Goal: Task Accomplishment & Management: Use online tool/utility

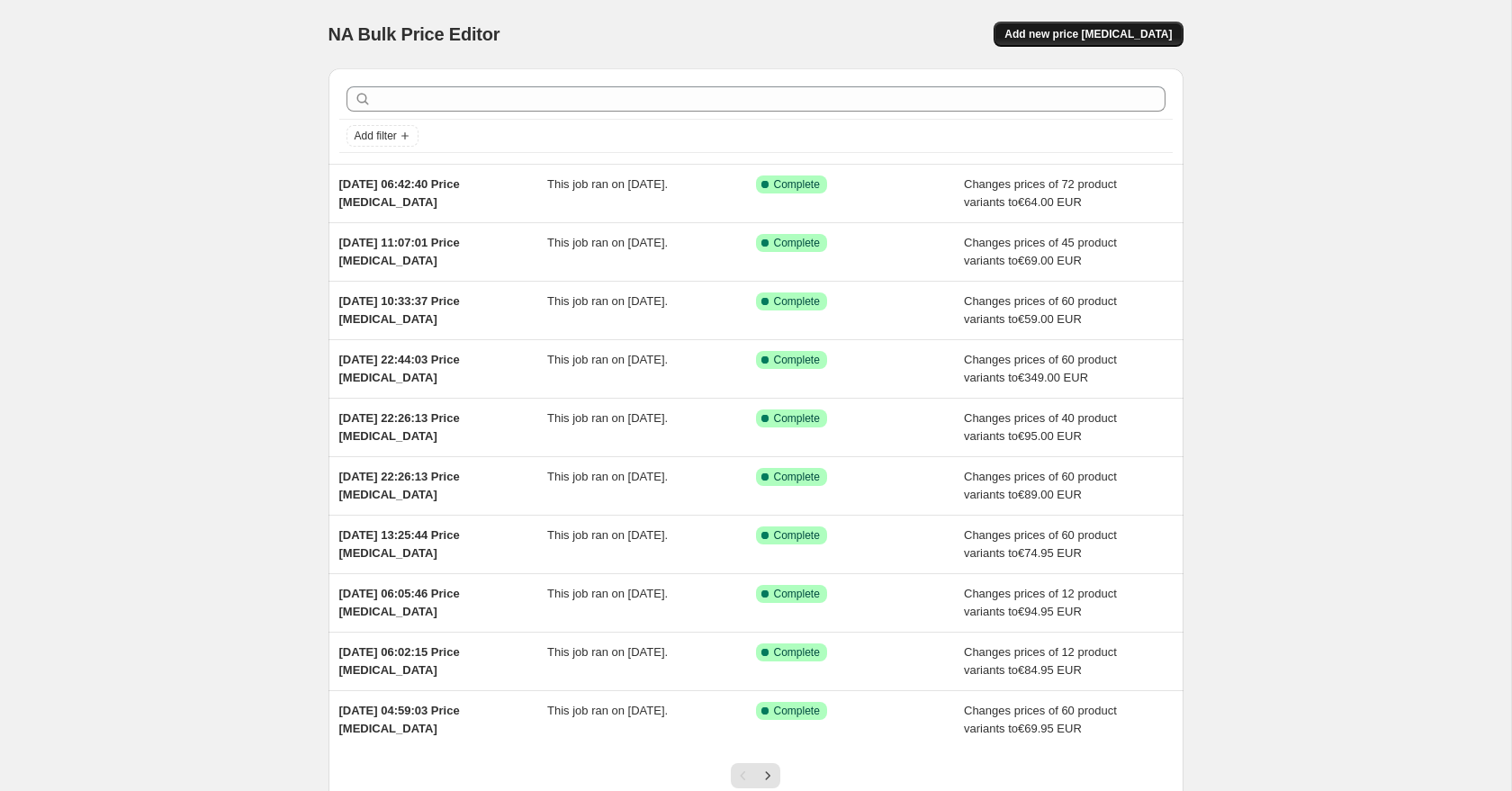
click at [1066, 40] on span "Add new price [MEDICAL_DATA]" at bounding box center [1088, 34] width 167 height 14
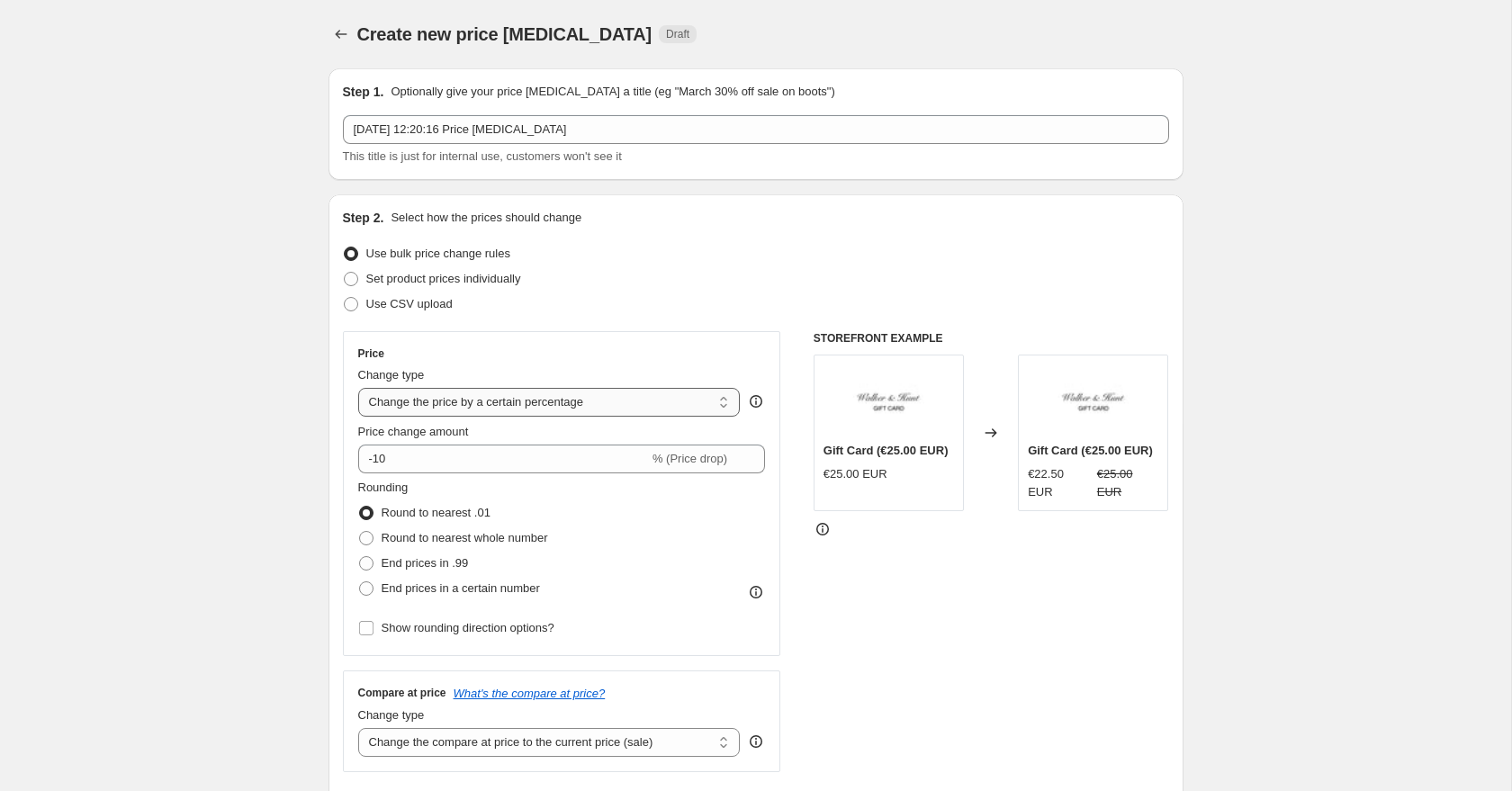
click at [470, 398] on select "Change the price to a certain amount Change the price by a certain amount Chang…" at bounding box center [549, 402] width 382 height 29
select select "to"
click at [358, 388] on select "Change the price to a certain amount Change the price by a certain amount Chang…" at bounding box center [549, 402] width 382 height 29
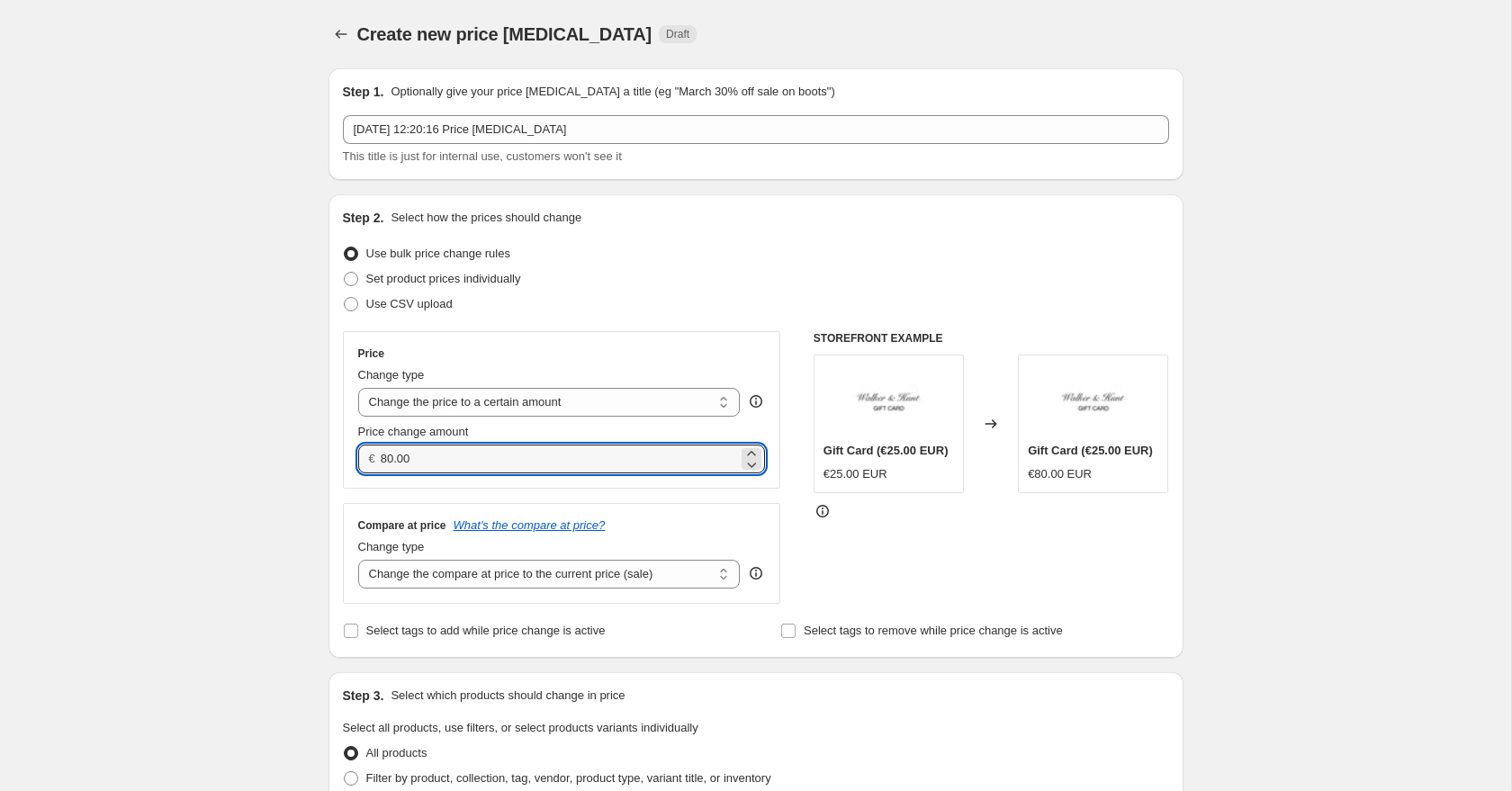
drag, startPoint x: 457, startPoint y: 460, endPoint x: 366, endPoint y: 454, distance: 91.2
click at [366, 454] on div "€ 80.00" at bounding box center [562, 458] width 407 height 29
type input "89.00"
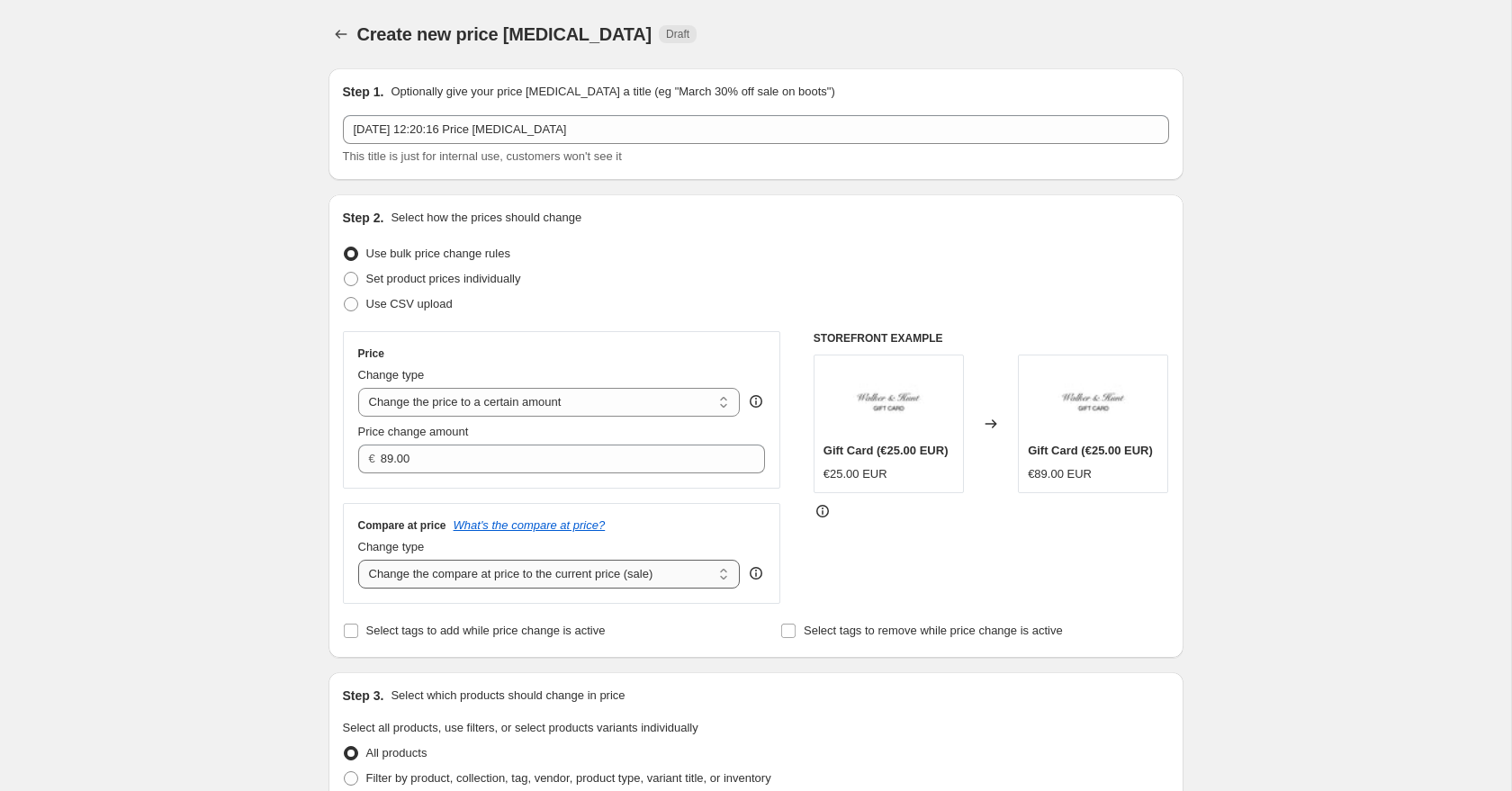
click at [416, 579] on select "Change the compare at price to the current price (sale) Change the compare at p…" at bounding box center [549, 574] width 382 height 29
select select "to"
click at [358, 560] on select "Change the compare at price to the current price (sale) Change the compare at p…" at bounding box center [549, 574] width 382 height 29
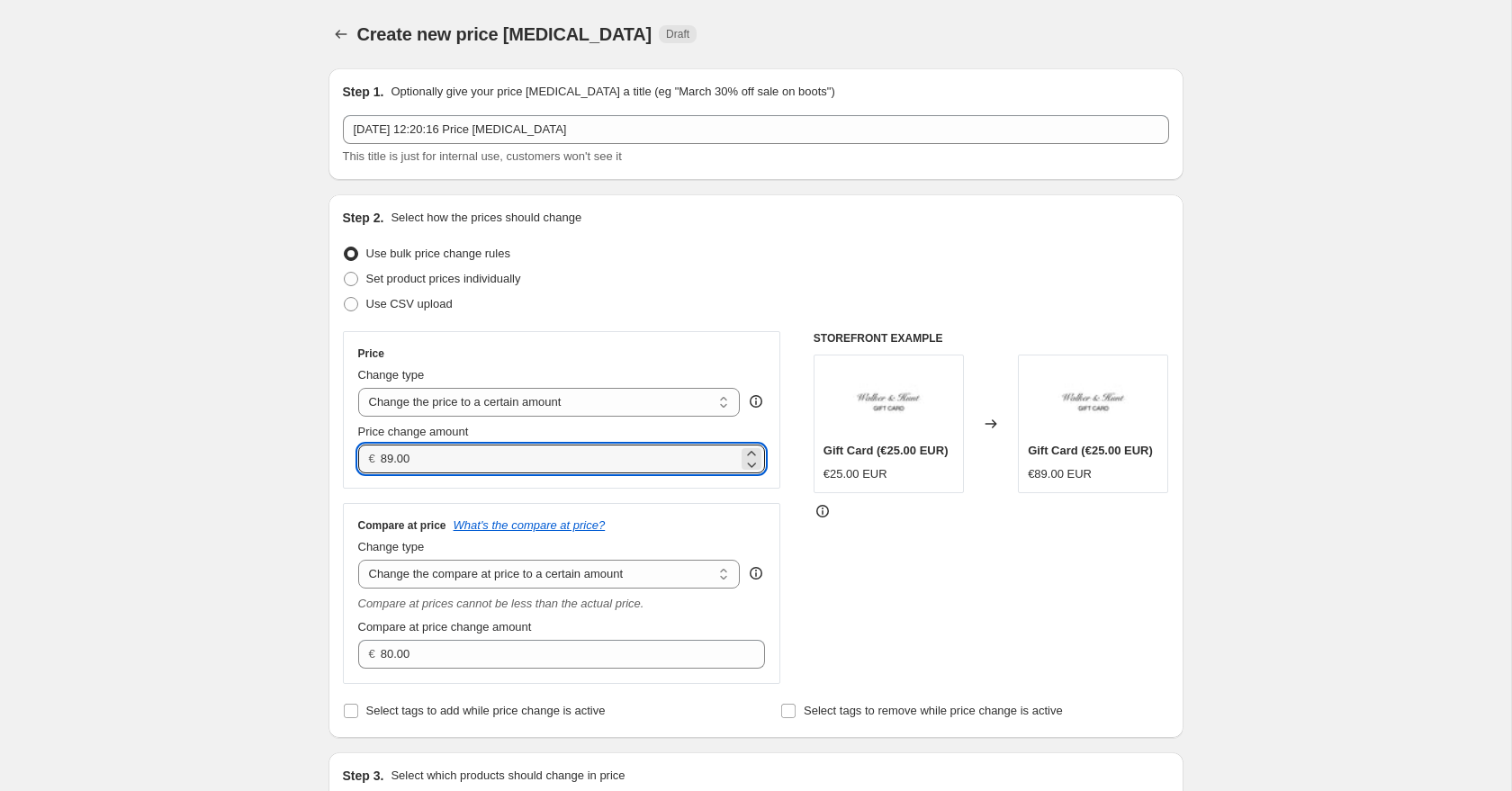
drag, startPoint x: 425, startPoint y: 454, endPoint x: 340, endPoint y: 449, distance: 85.1
click at [342, 449] on div "Price Change type Change the price to a certain amount Change the price by a ce…" at bounding box center [562, 507] width 438 height 353
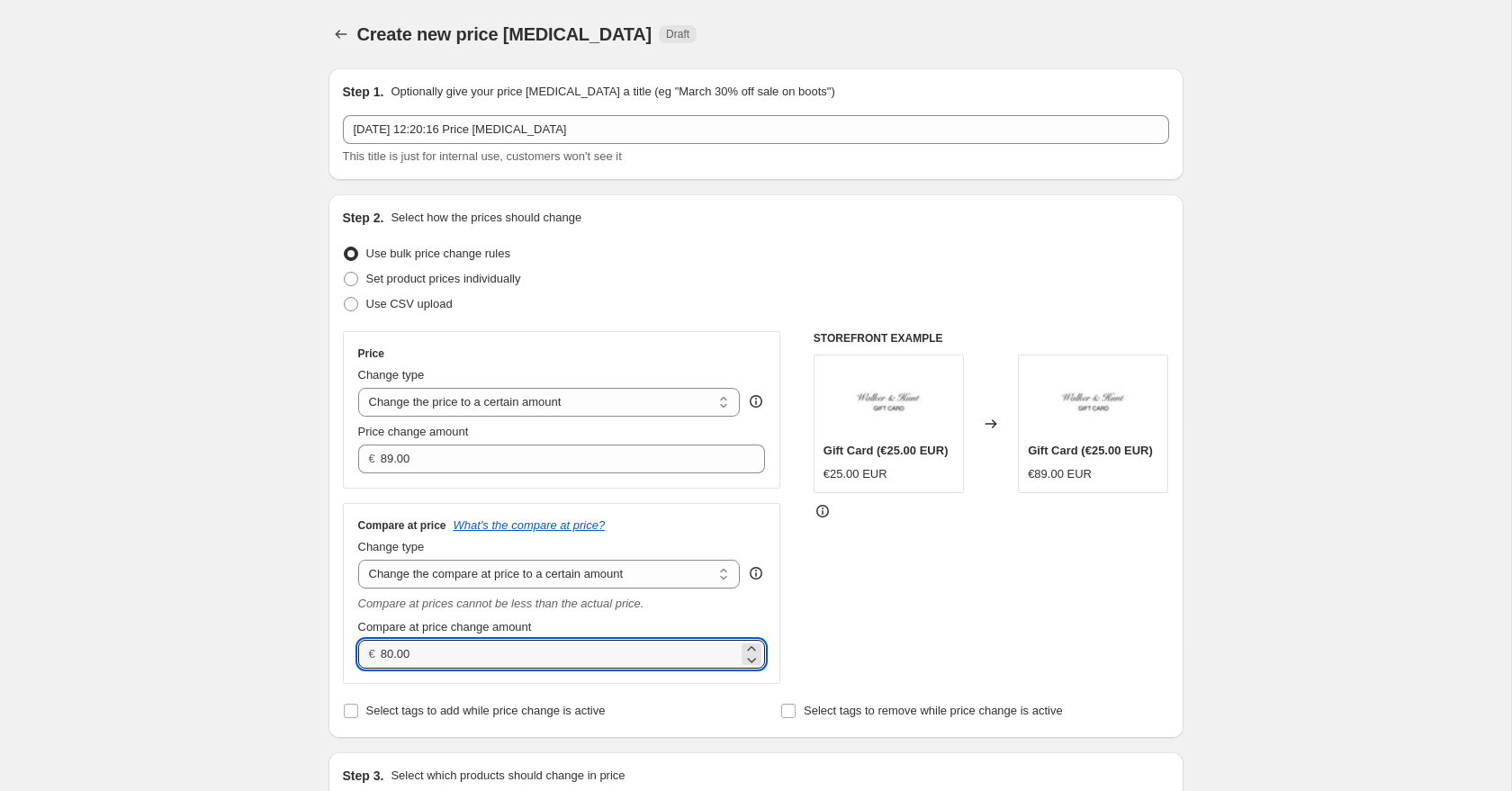
drag, startPoint x: 452, startPoint y: 644, endPoint x: 355, endPoint y: 624, distance: 99.0
click at [360, 625] on div "Compare at price change amount € 80.00" at bounding box center [562, 643] width 407 height 51
paste input "8900"
drag, startPoint x: 448, startPoint y: 663, endPoint x: 317, endPoint y: 635, distance: 134.0
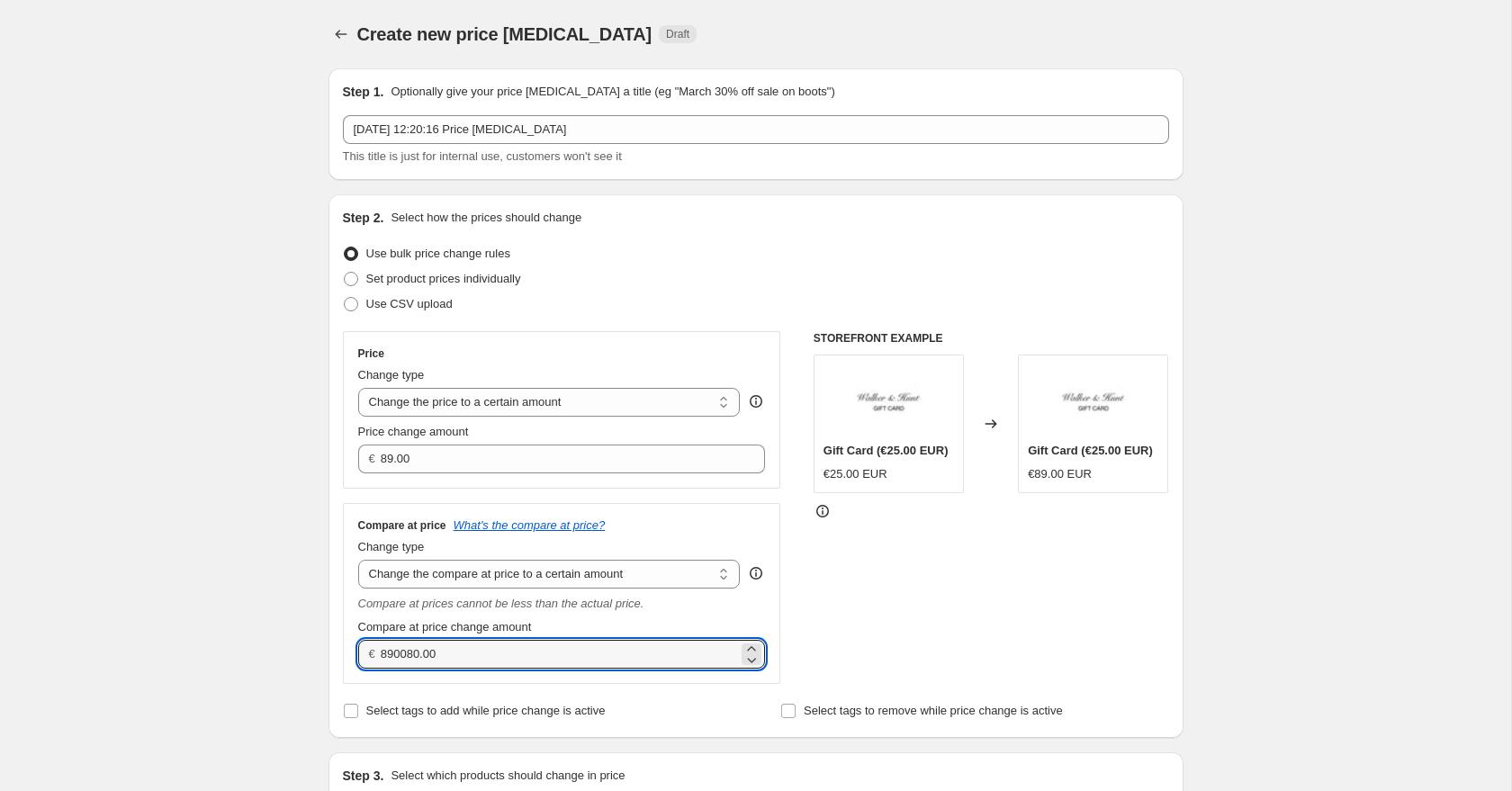
paste input "number"
type input "89.00"
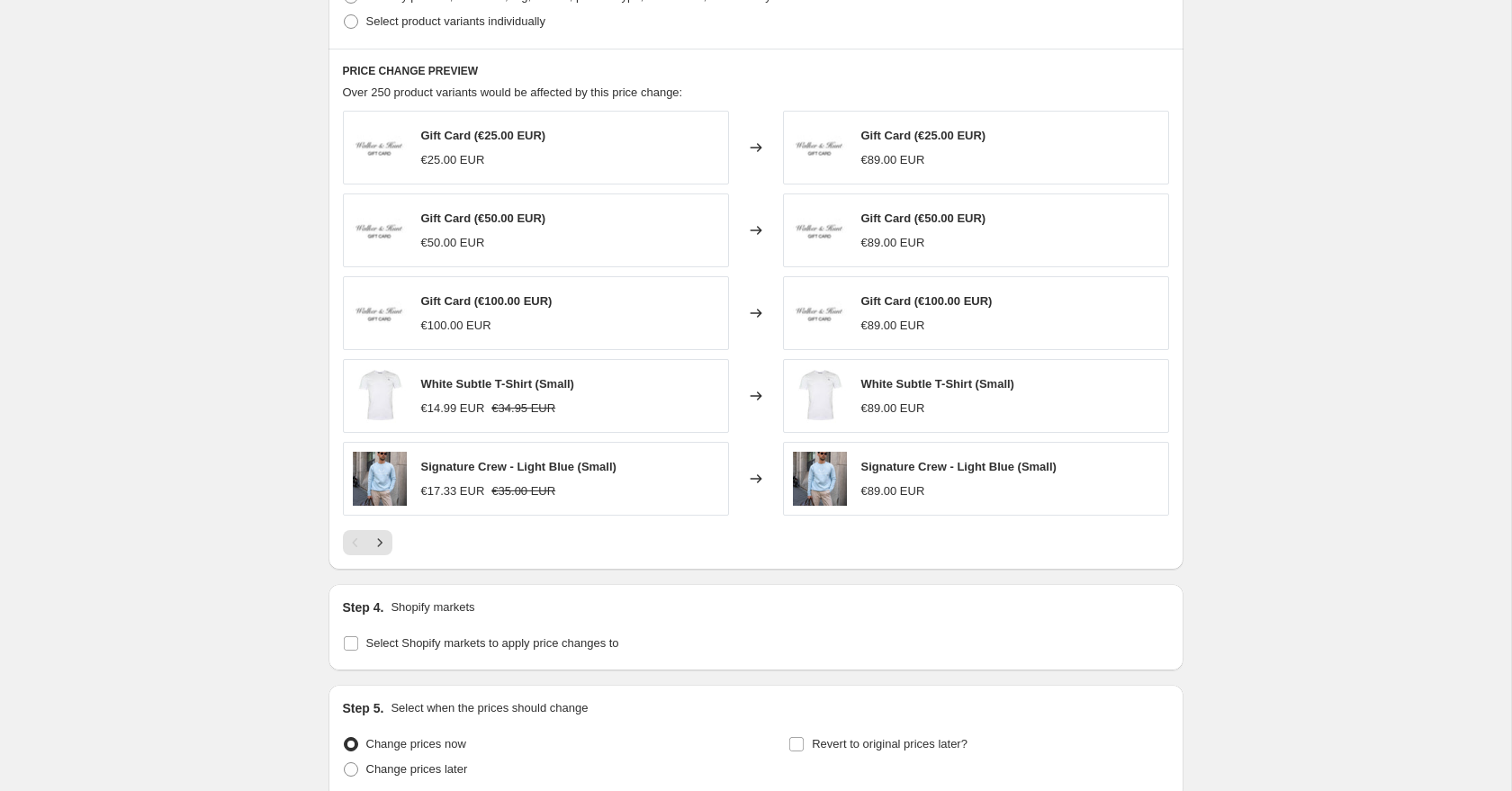
scroll to position [882, 0]
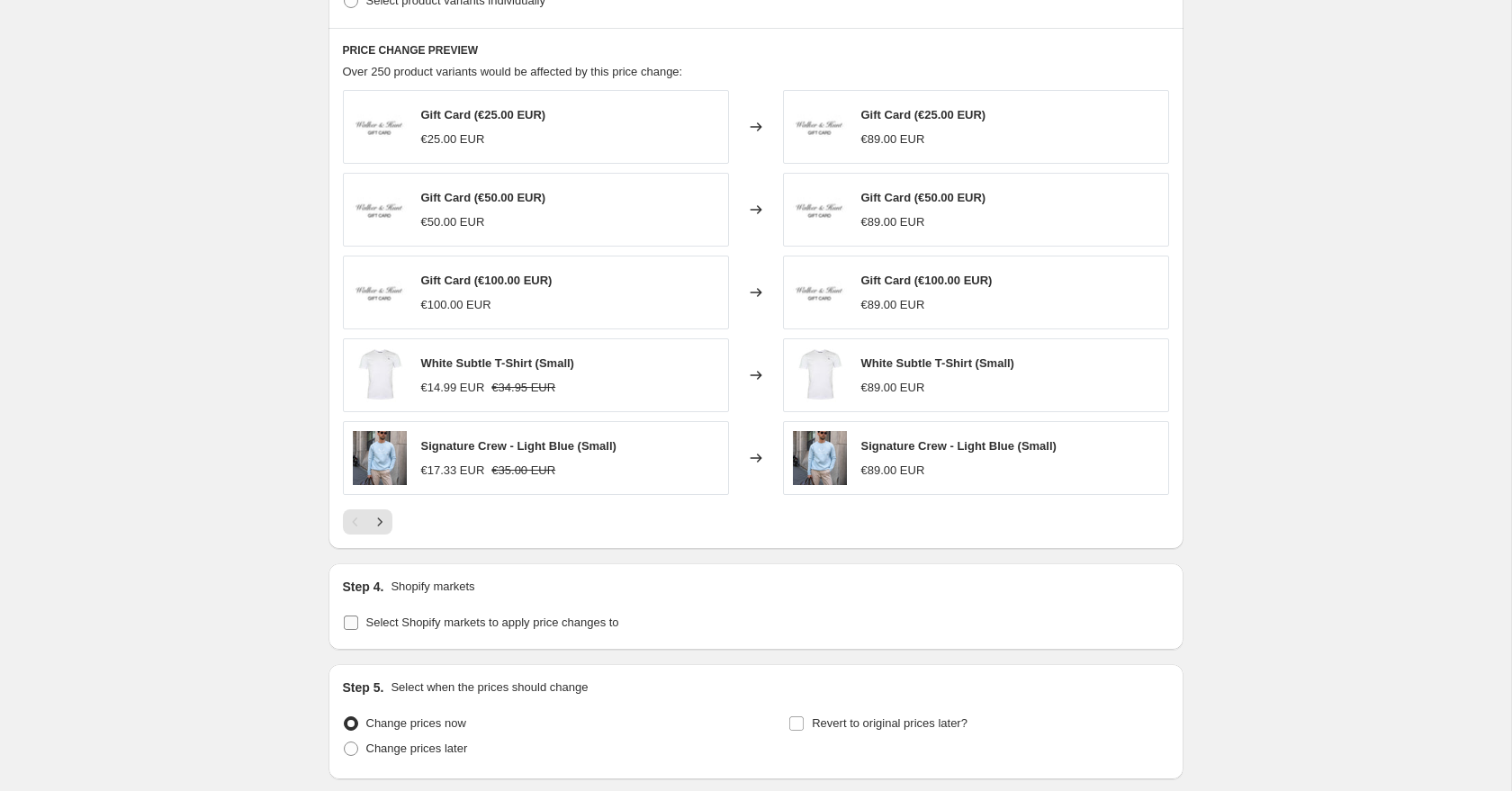
click at [349, 621] on input "Select Shopify markets to apply price changes to" at bounding box center [350, 622] width 14 height 14
checkbox input "true"
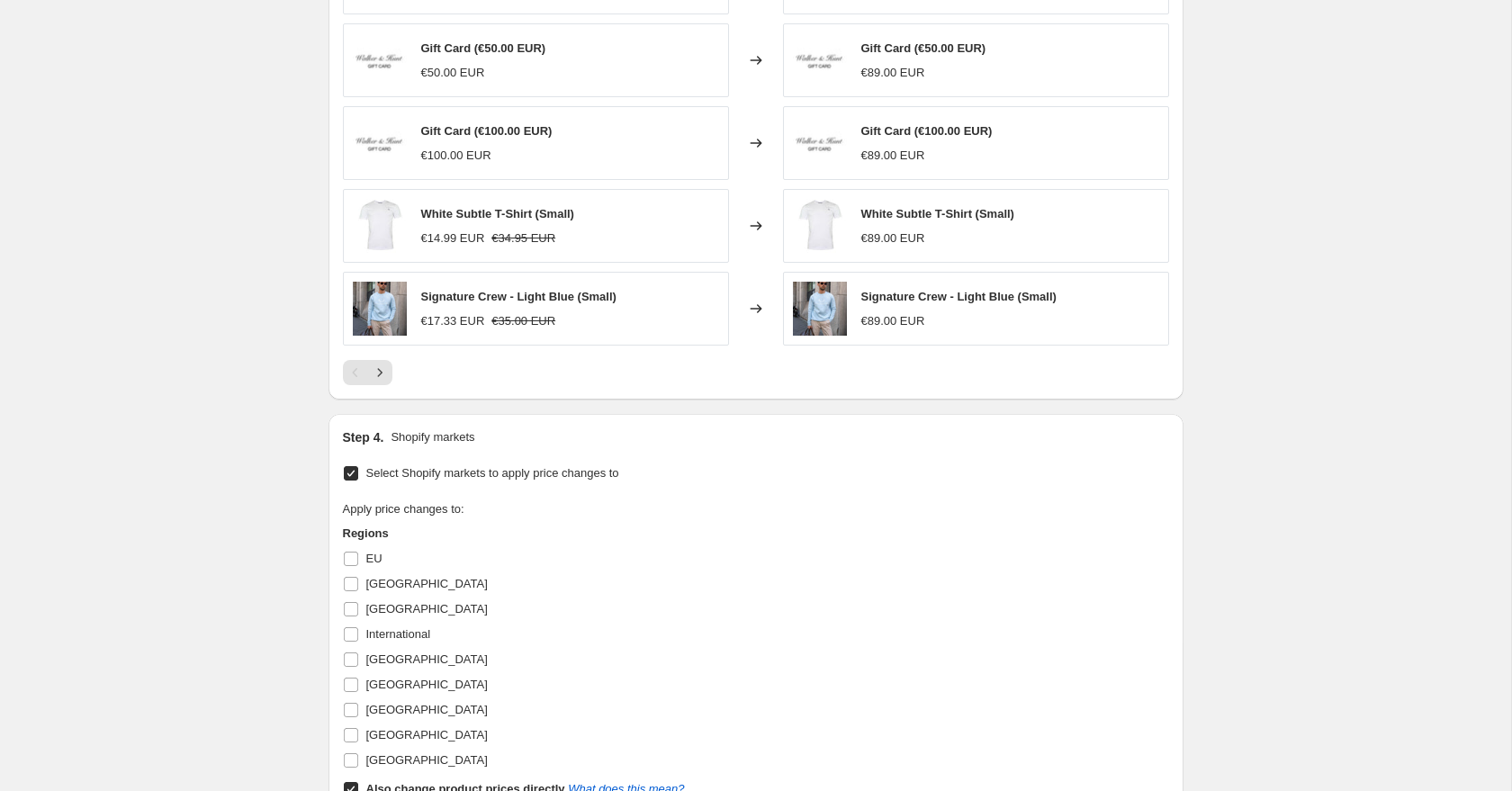
scroll to position [1072, 0]
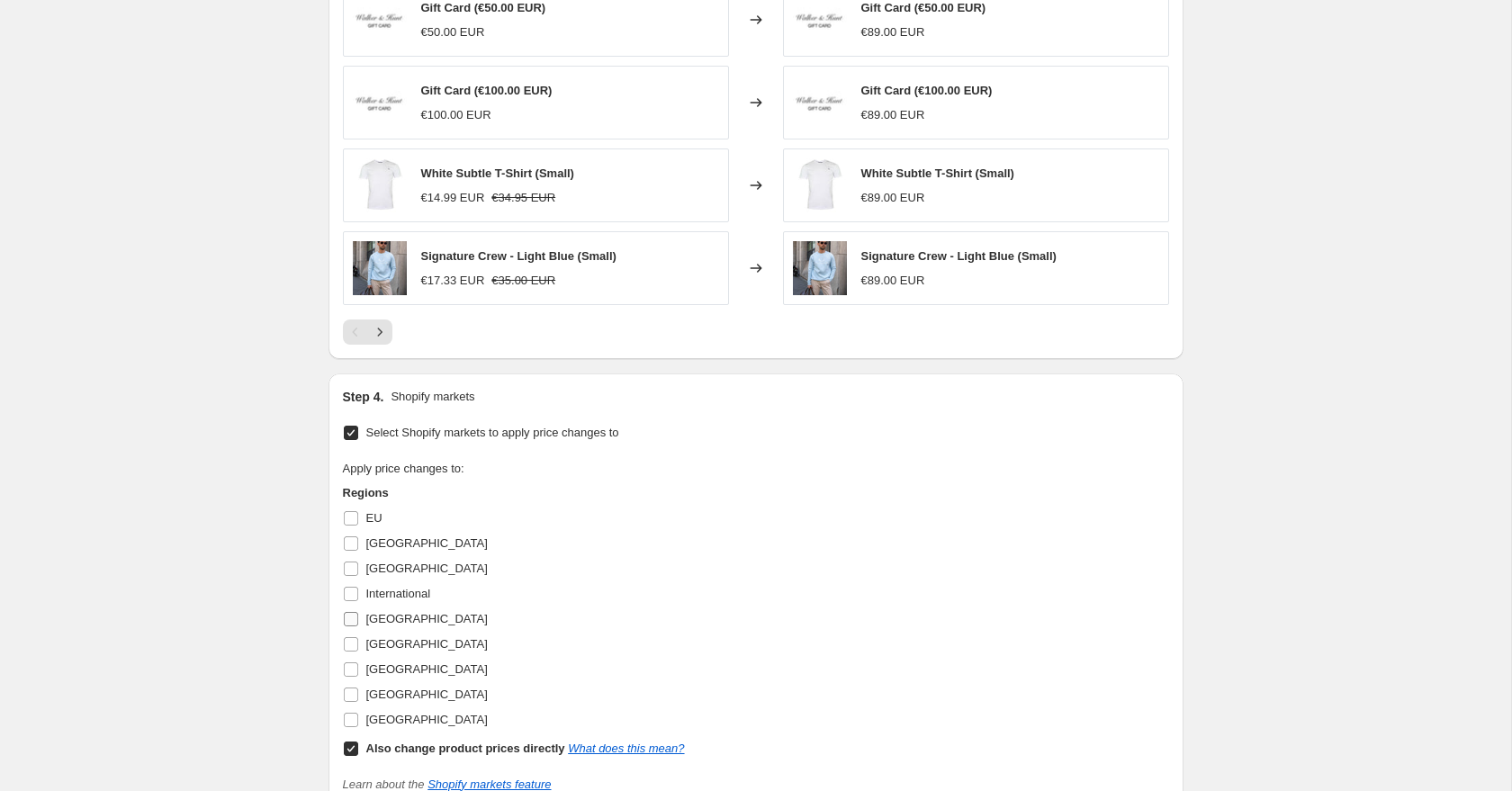
click at [351, 617] on input "[GEOGRAPHIC_DATA]" at bounding box center [350, 618] width 14 height 14
checkbox input "true"
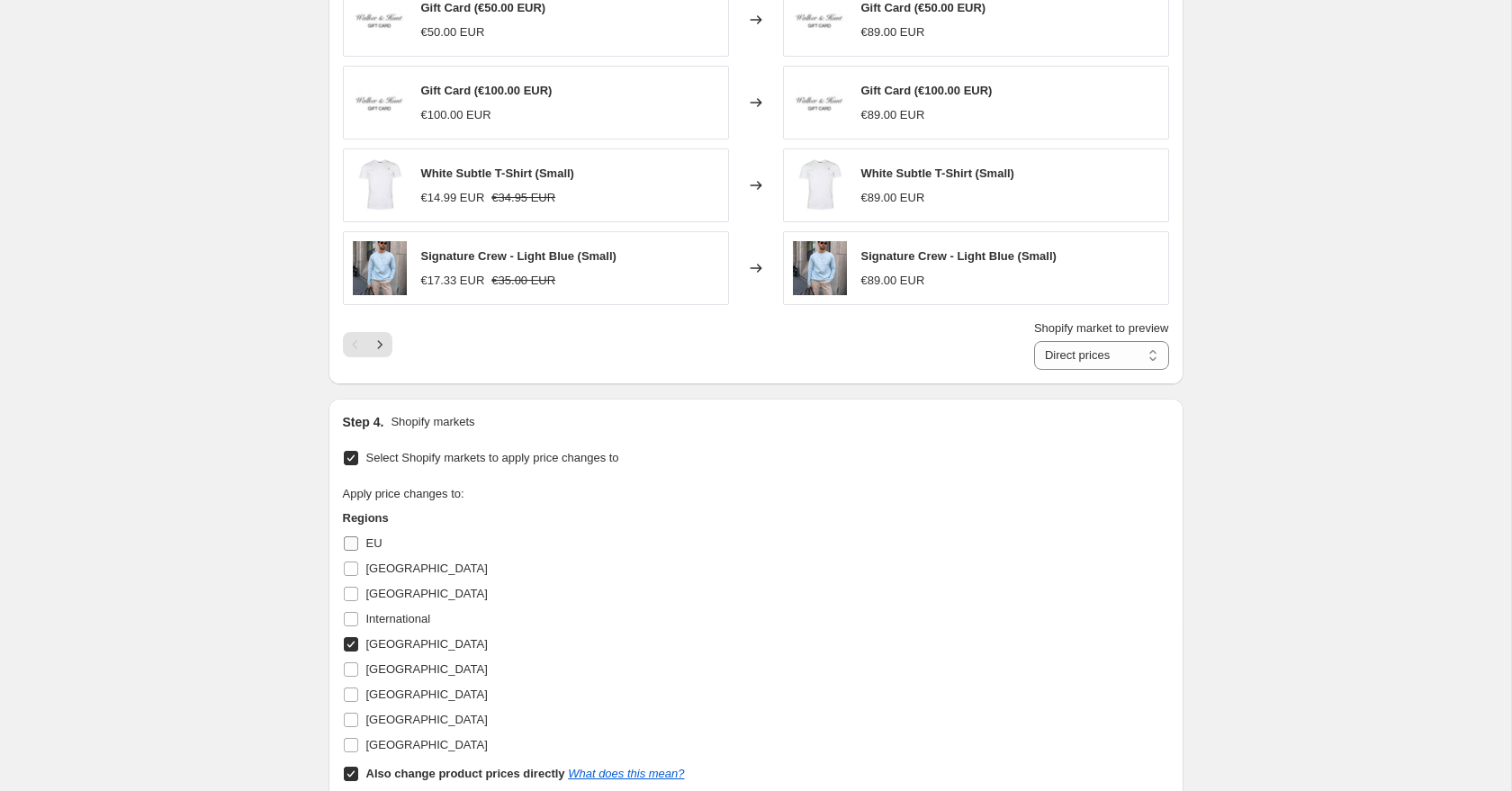
click at [353, 542] on input "EU" at bounding box center [350, 543] width 14 height 14
checkbox input "true"
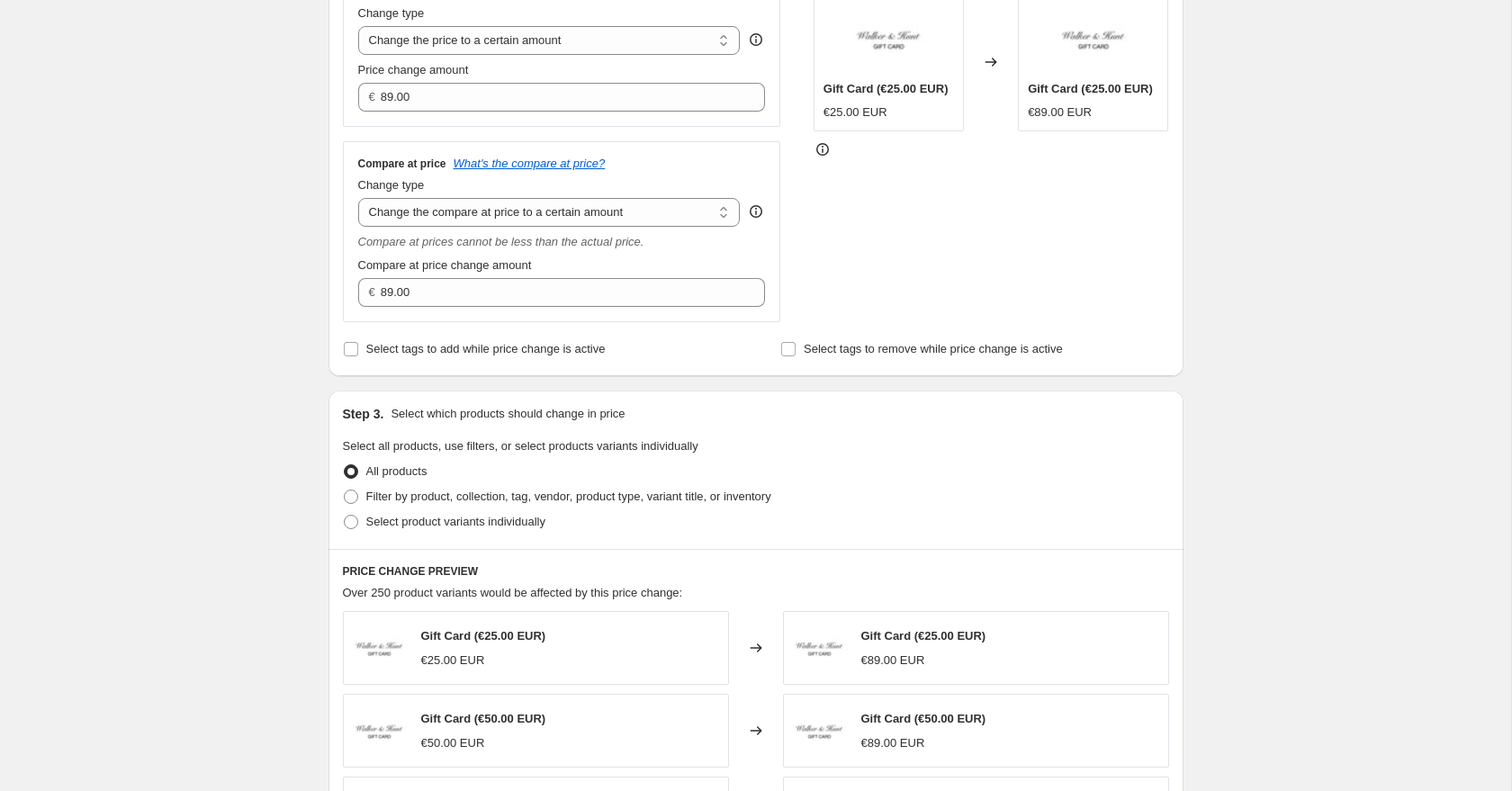
scroll to position [319, 0]
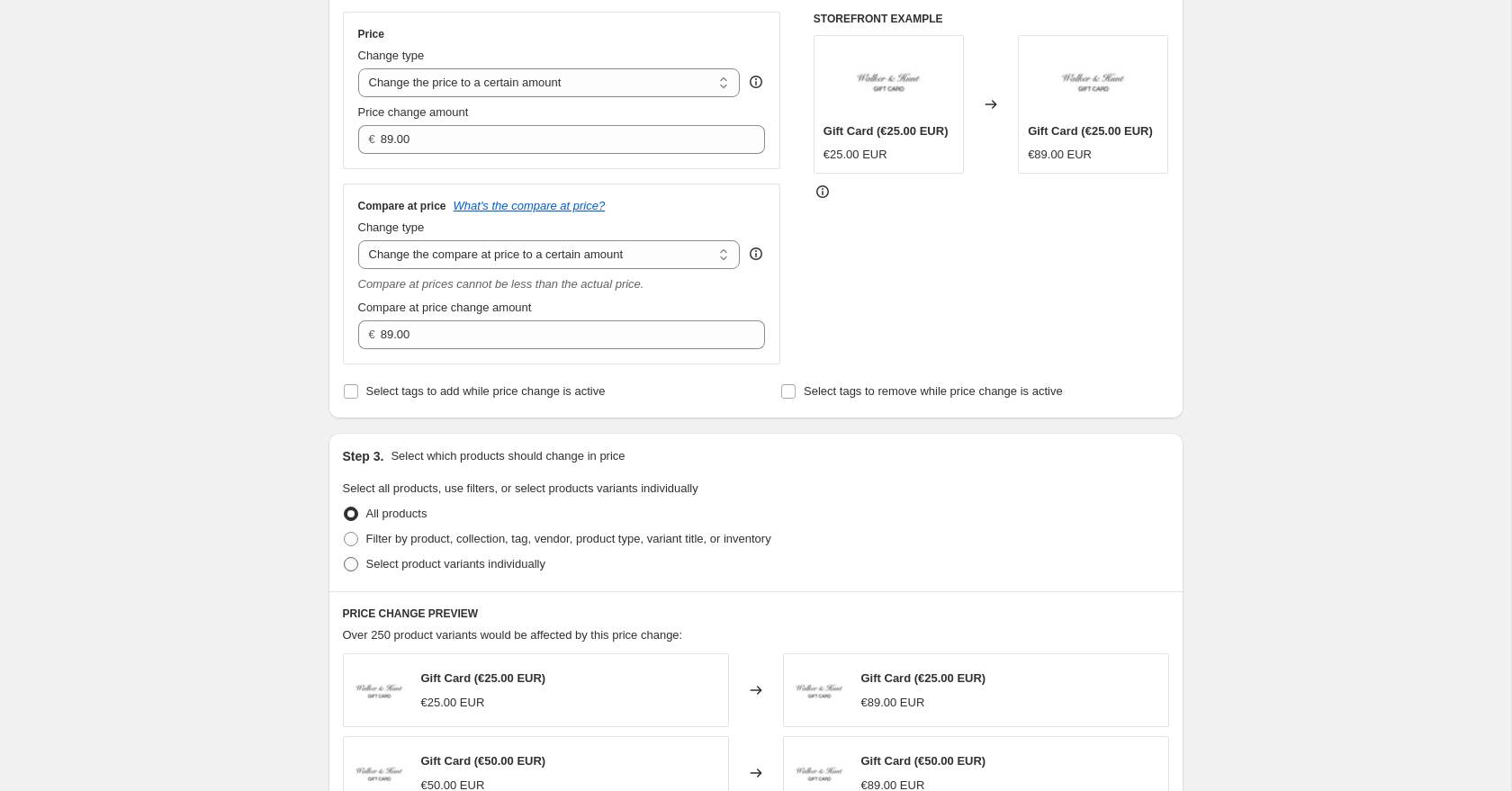
click at [358, 566] on span at bounding box center [350, 563] width 16 height 16
click at [344, 558] on input "Select product variants individually" at bounding box center [343, 557] width 1 height 1
radio input "true"
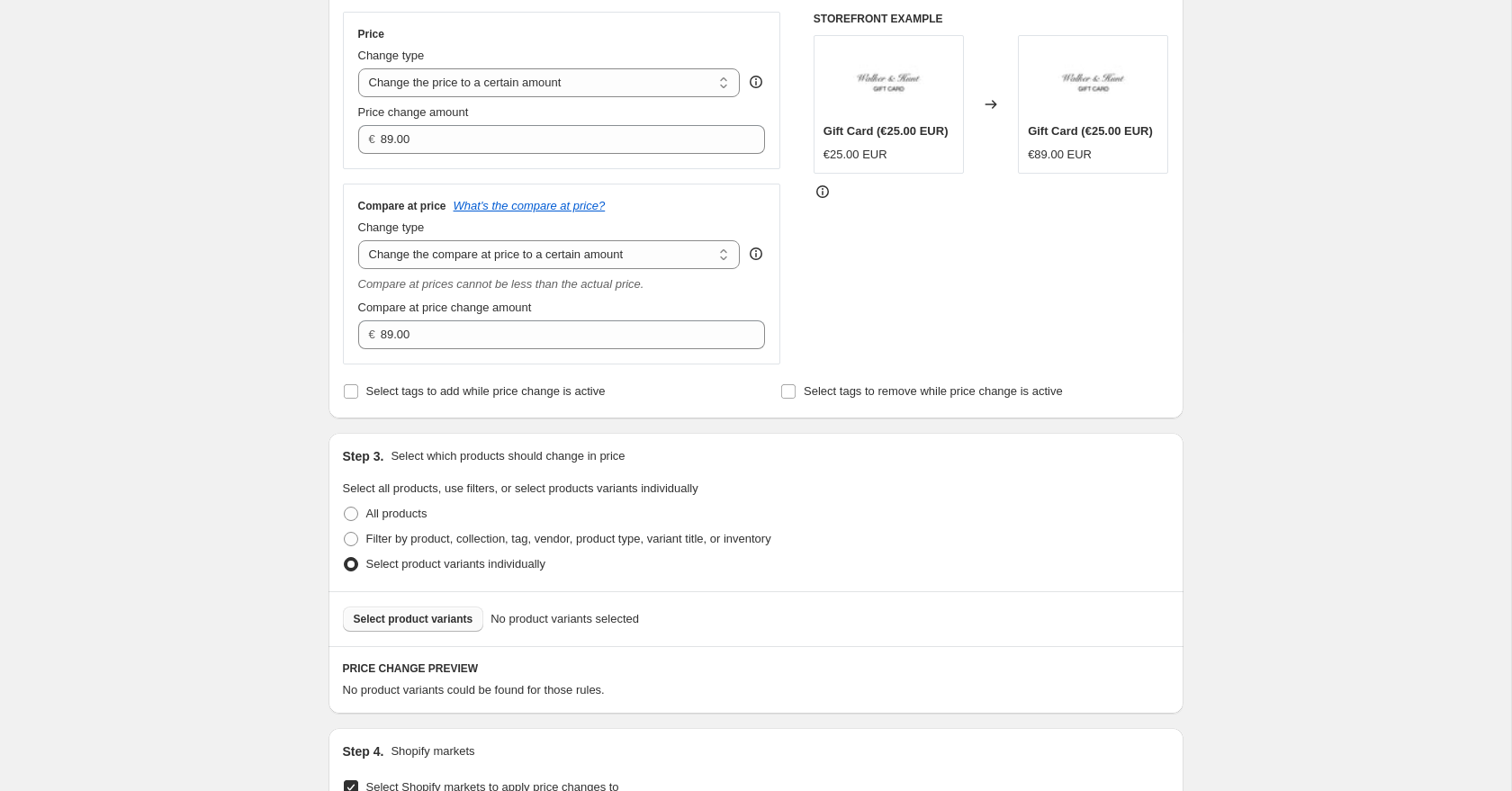
click at [405, 625] on span "Select product variants" at bounding box center [413, 618] width 119 height 14
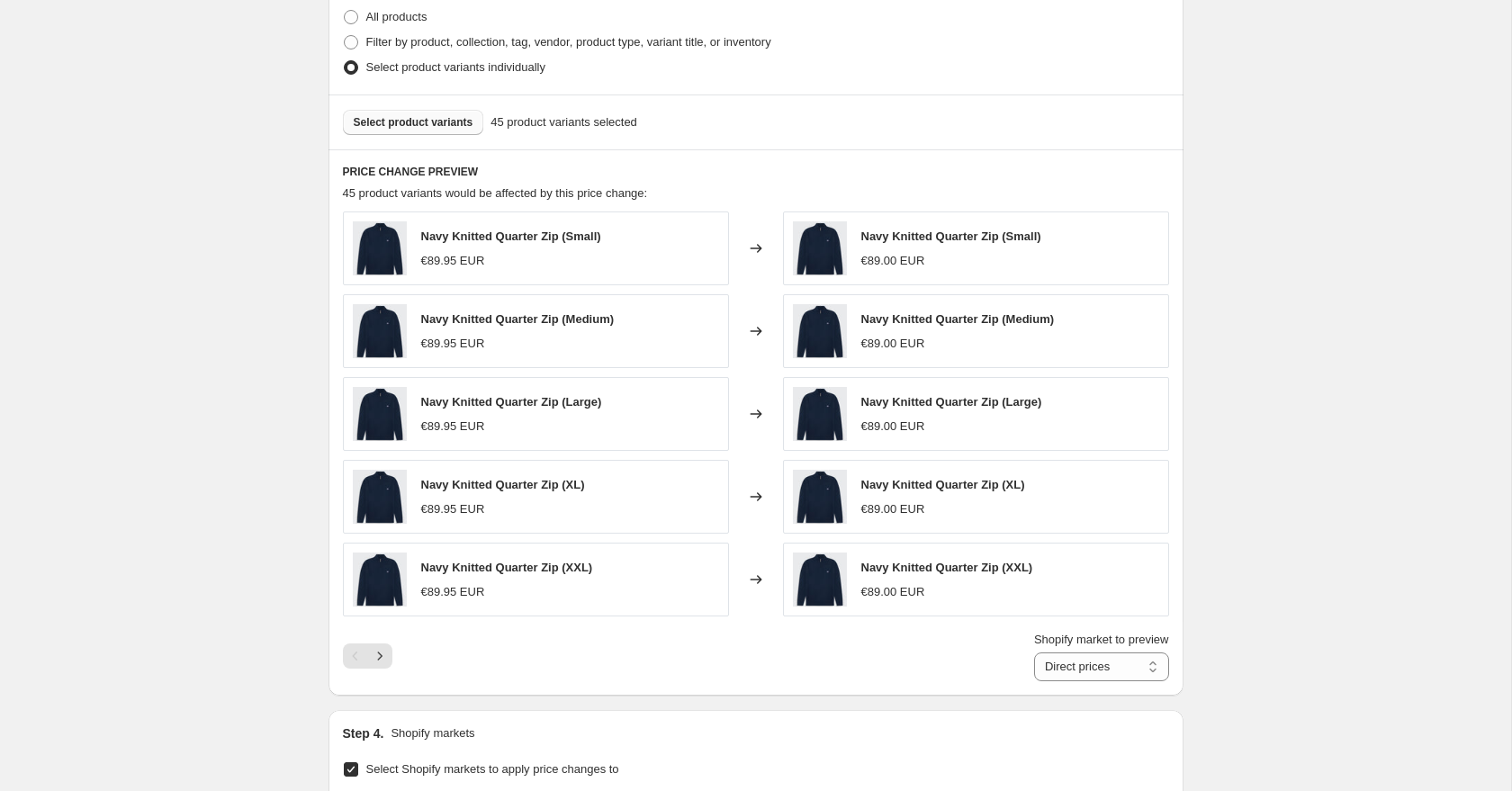
scroll to position [1060, 0]
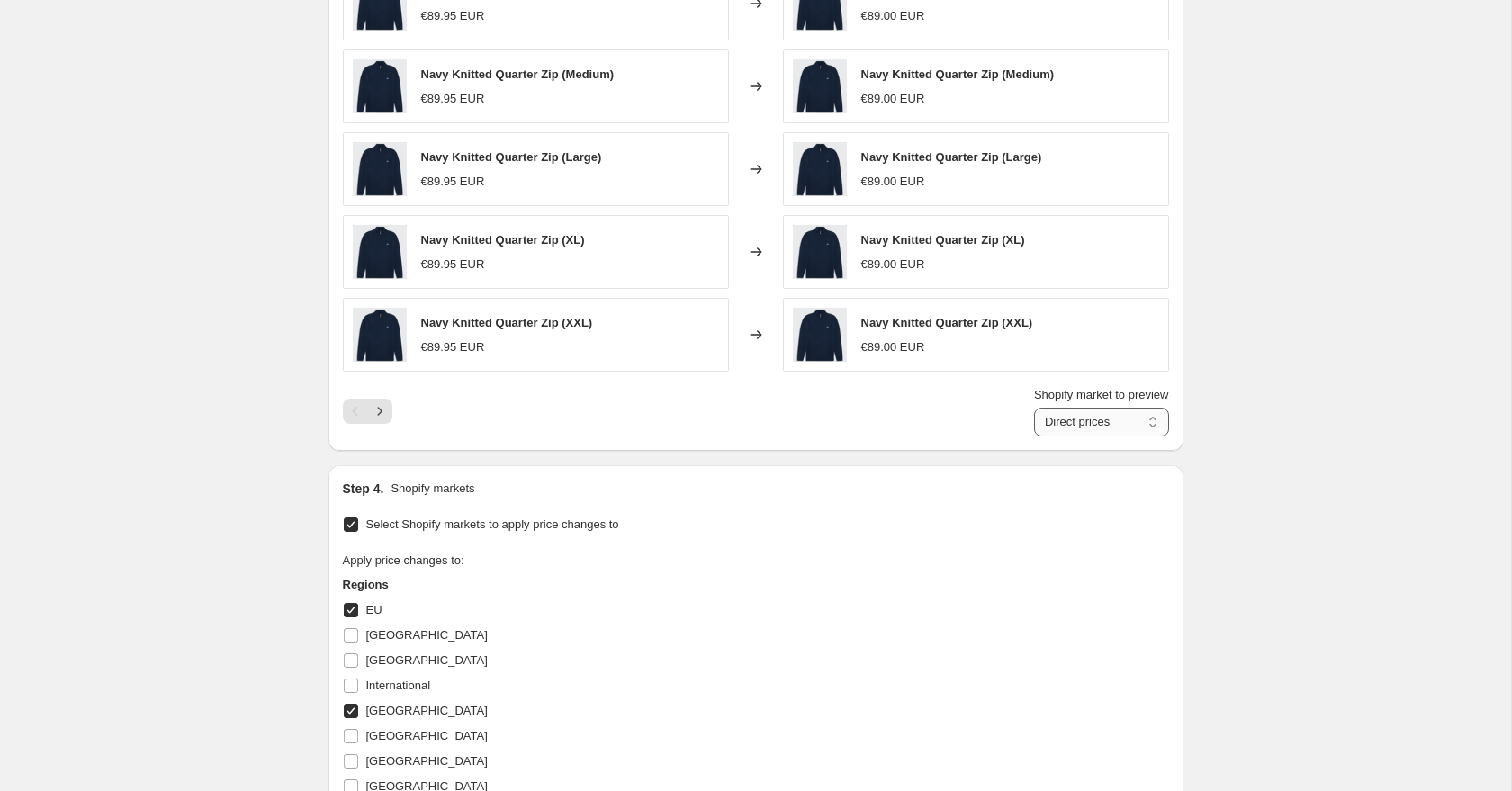
click at [1109, 419] on select "Direct prices EU [GEOGRAPHIC_DATA]" at bounding box center [1101, 421] width 135 height 29
select select "20611170"
click at [1034, 407] on select "Direct prices EU [GEOGRAPHIC_DATA]" at bounding box center [1101, 421] width 135 height 29
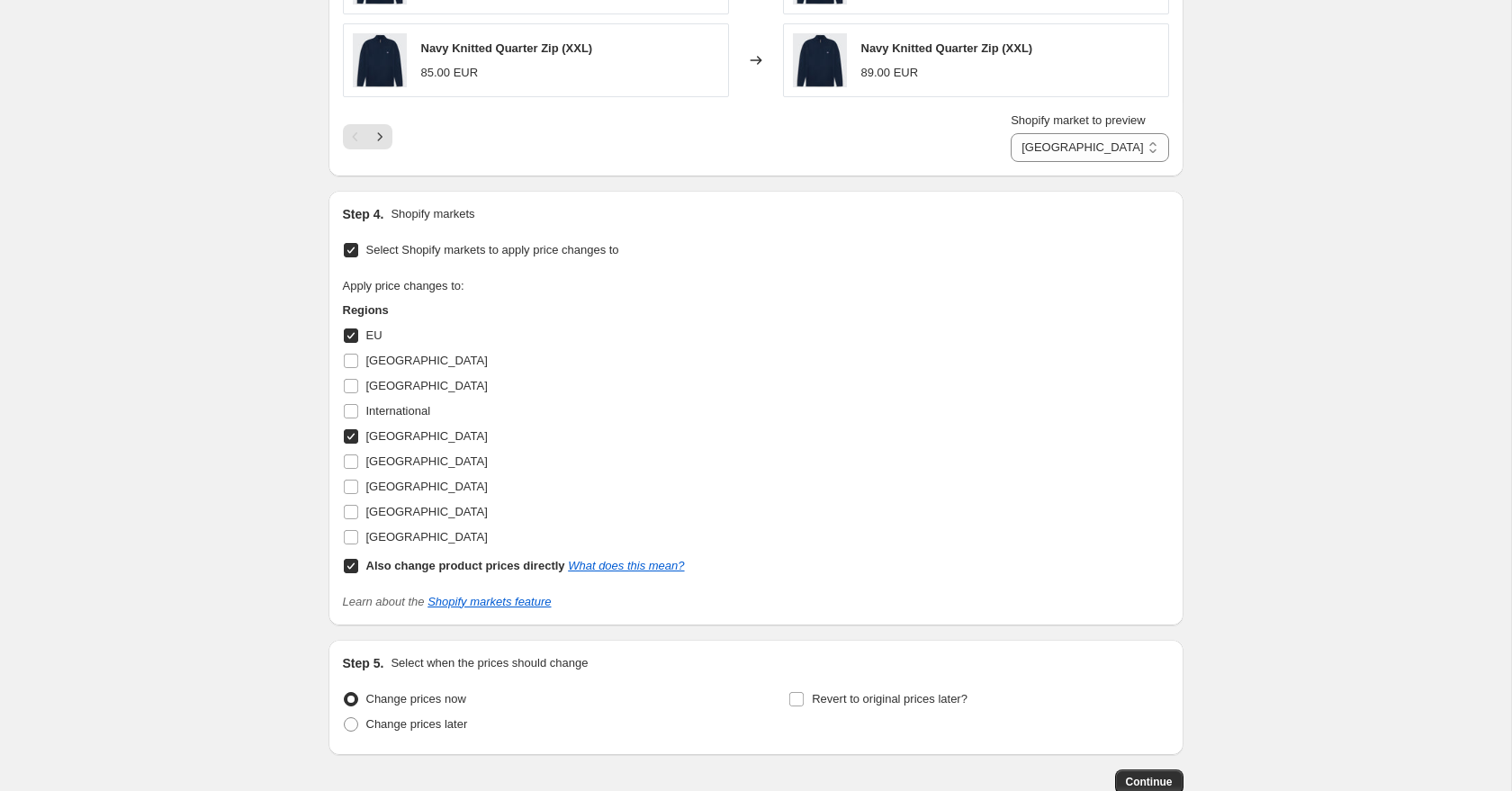
scroll to position [1448, 0]
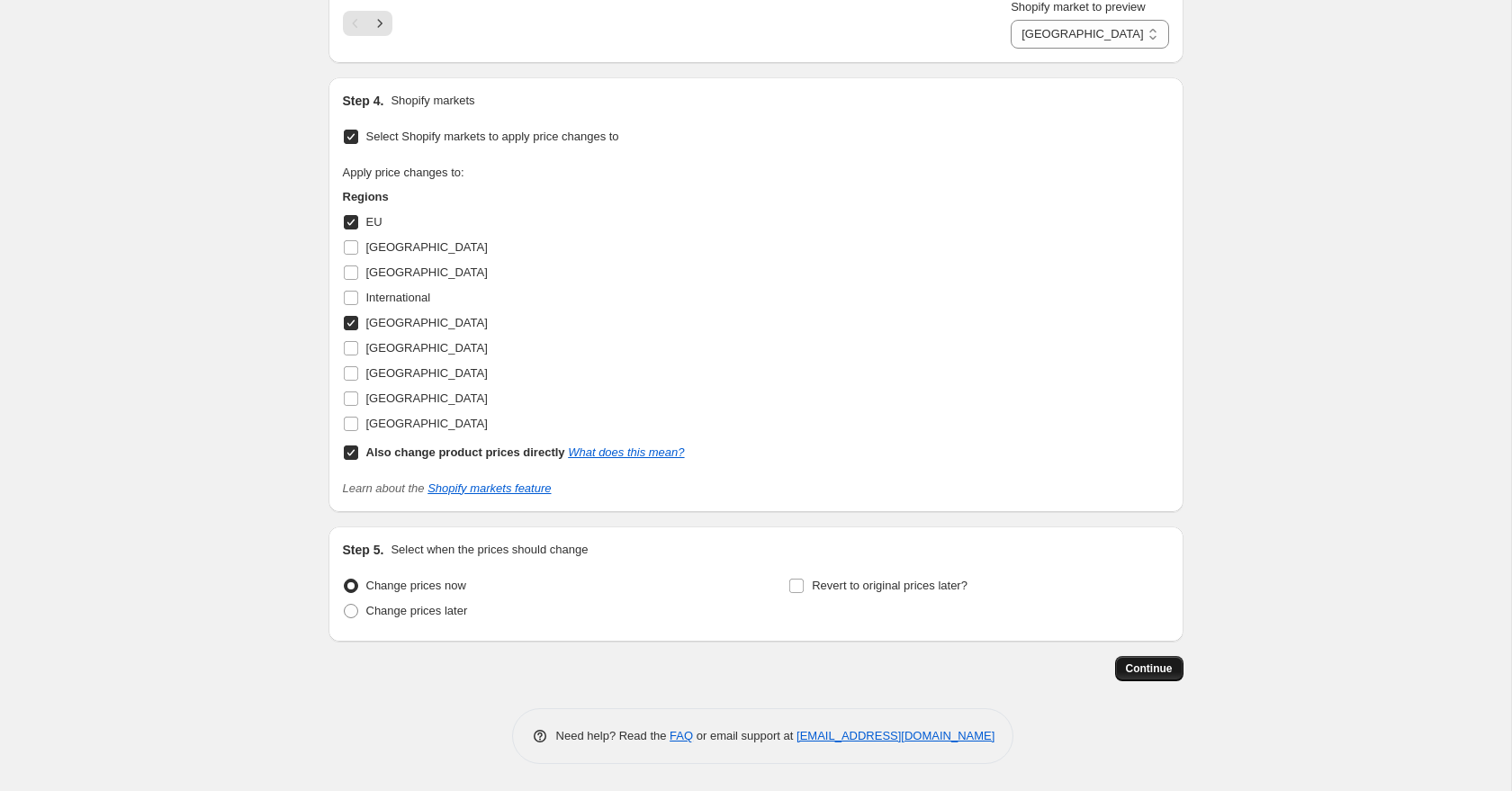
click at [1151, 661] on span "Continue" at bounding box center [1149, 668] width 47 height 14
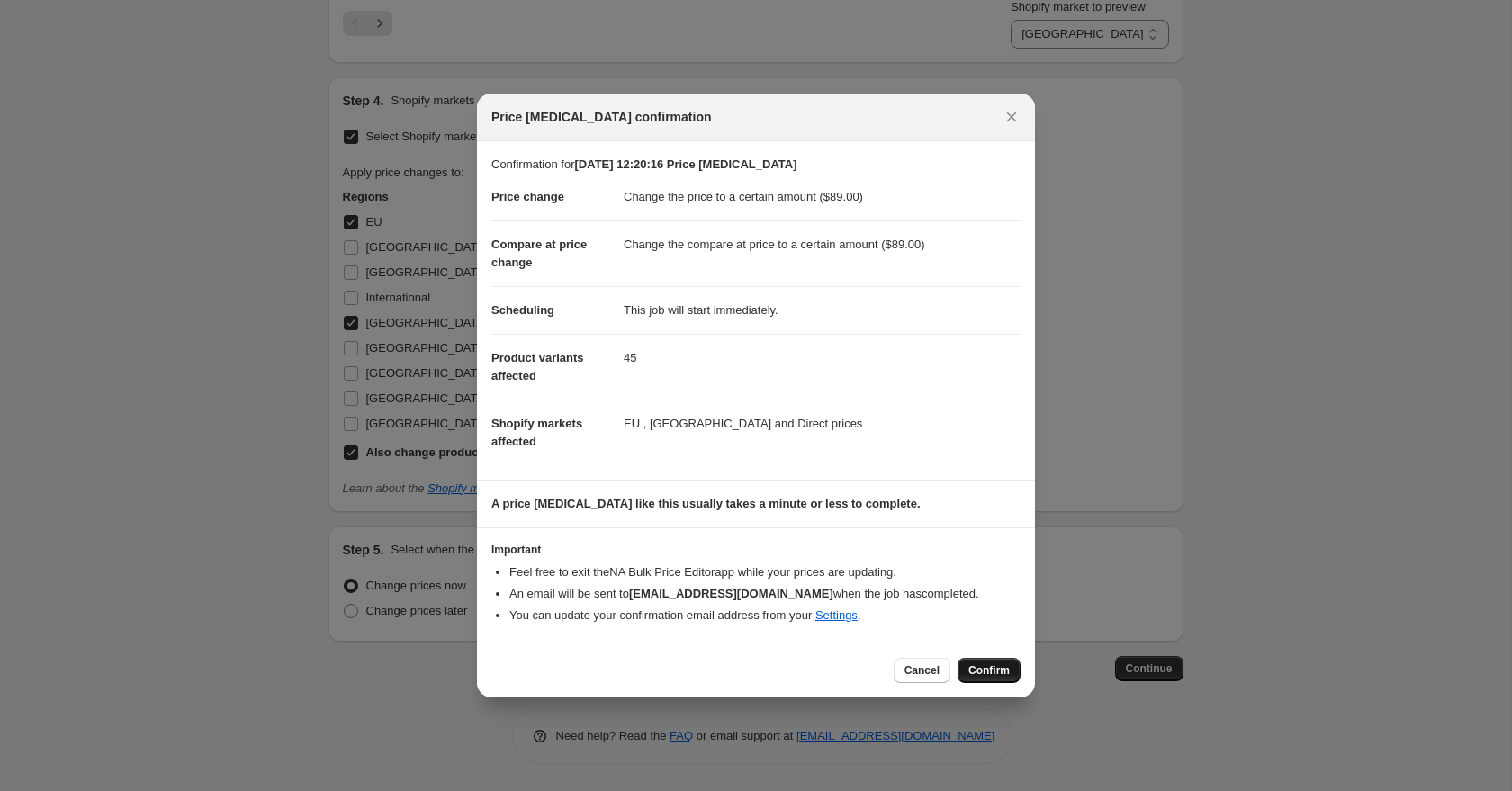
click at [1007, 677] on span "Confirm" at bounding box center [989, 670] width 41 height 14
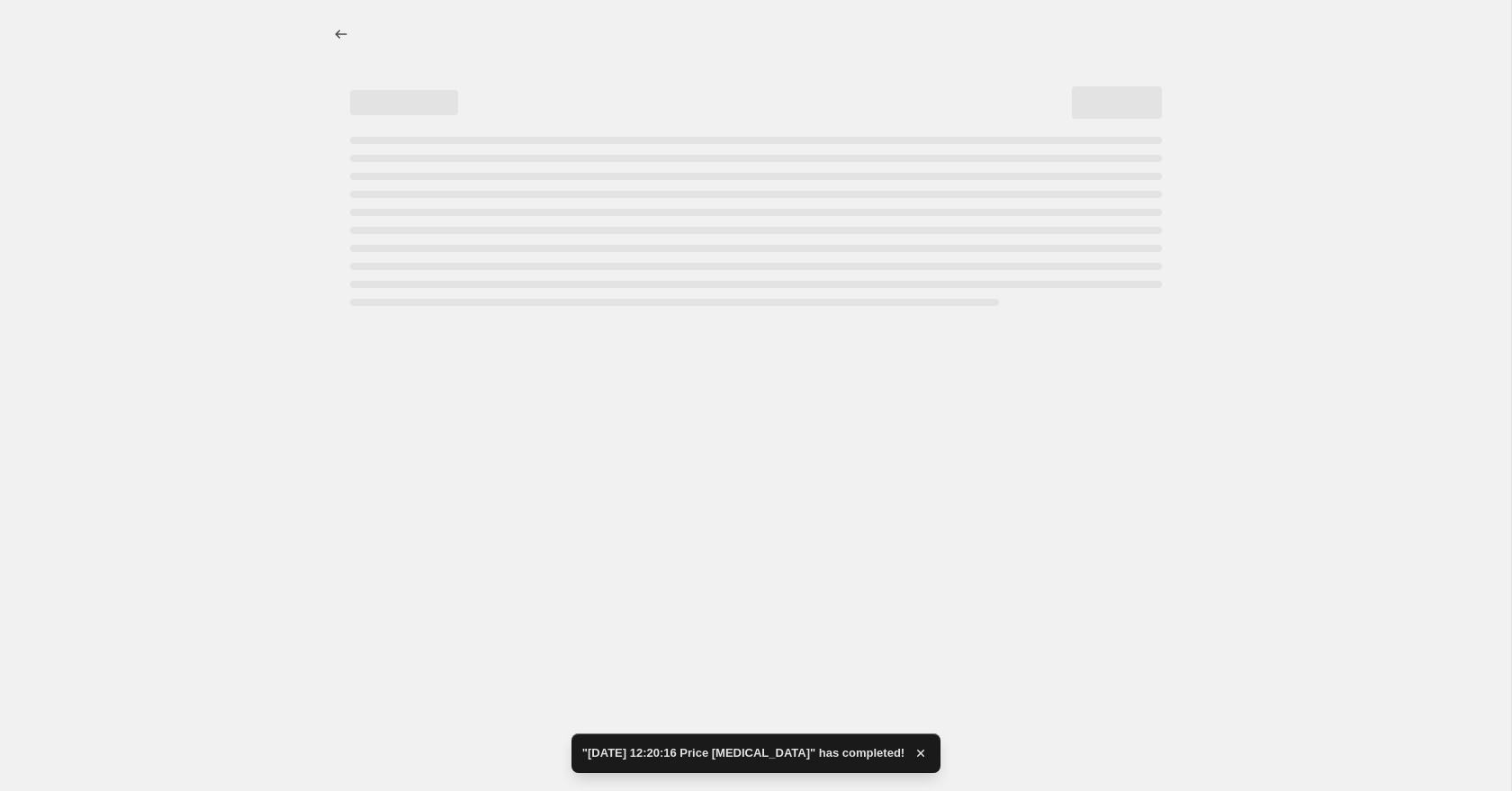
select select "to"
select select "20611170"
